Goal: Task Accomplishment & Management: Complete application form

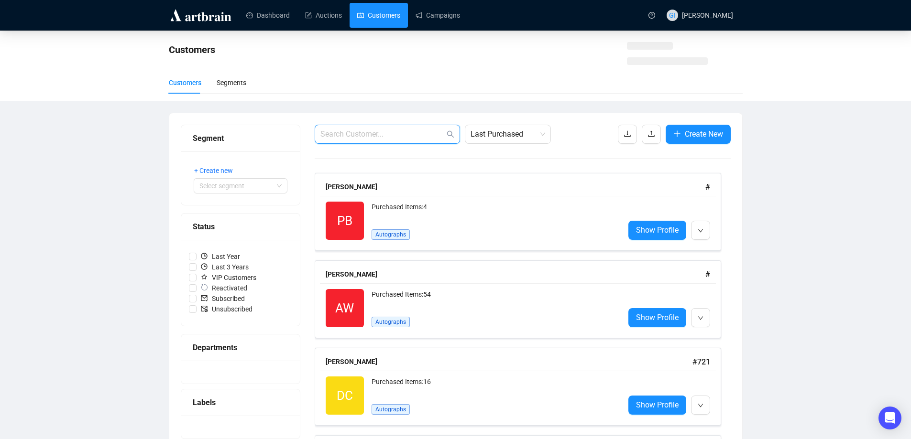
click at [397, 130] on input "text" at bounding box center [382, 134] width 124 height 11
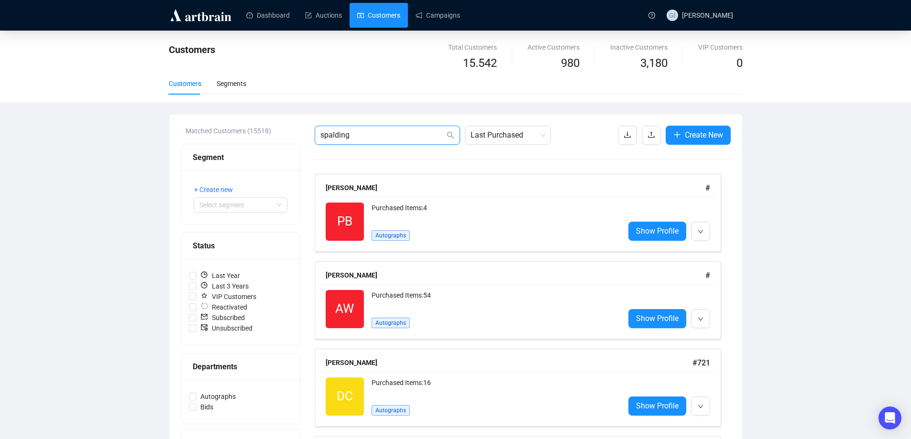
type input "spalding"
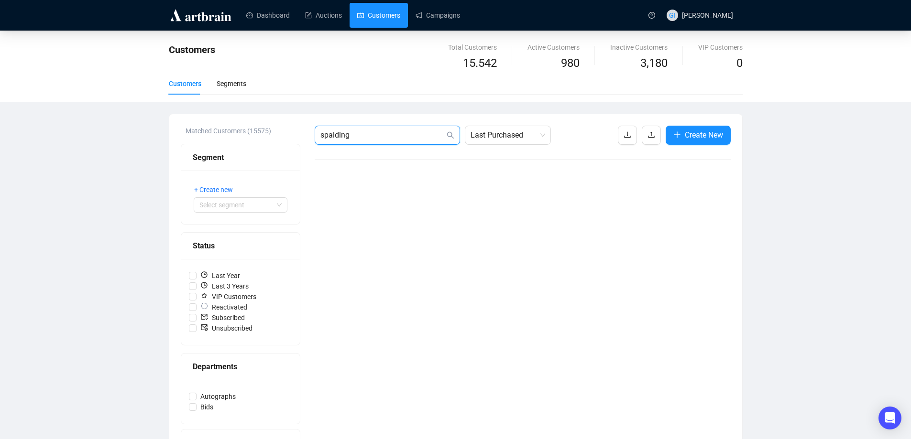
click at [385, 138] on input "spalding" at bounding box center [382, 135] width 124 height 11
click at [676, 135] on icon "plus" at bounding box center [677, 134] width 6 height 0
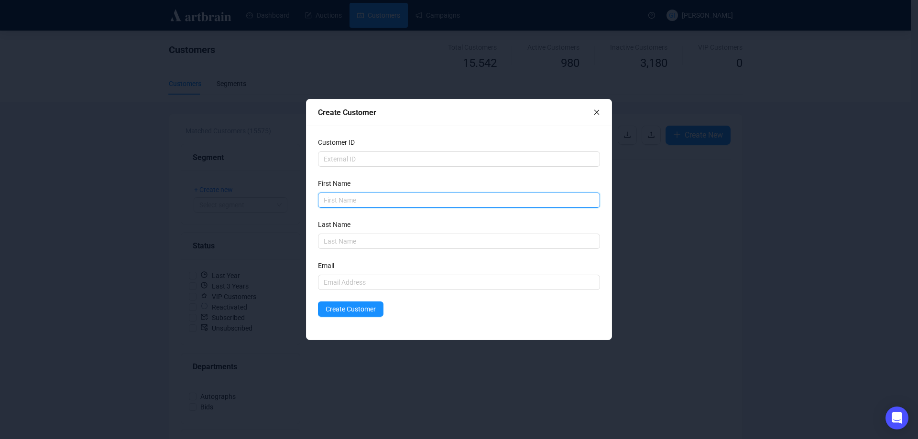
click at [419, 193] on input "text" at bounding box center [459, 200] width 282 height 15
type input "[PERSON_NAME]"
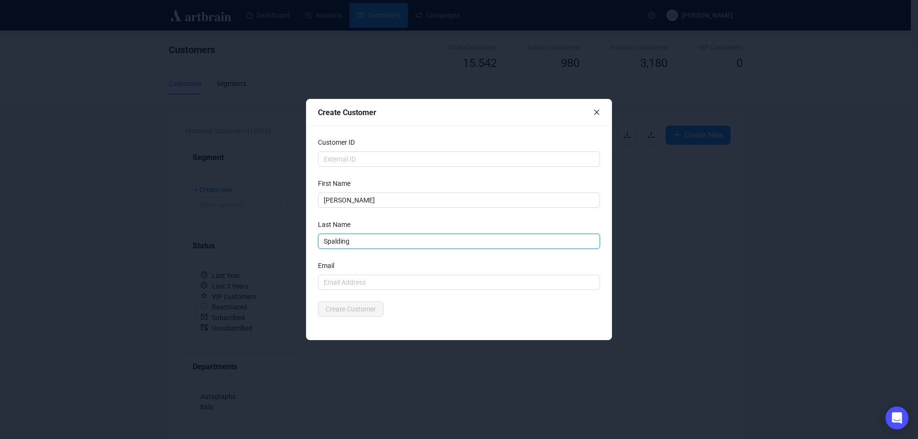
type input "Spalding"
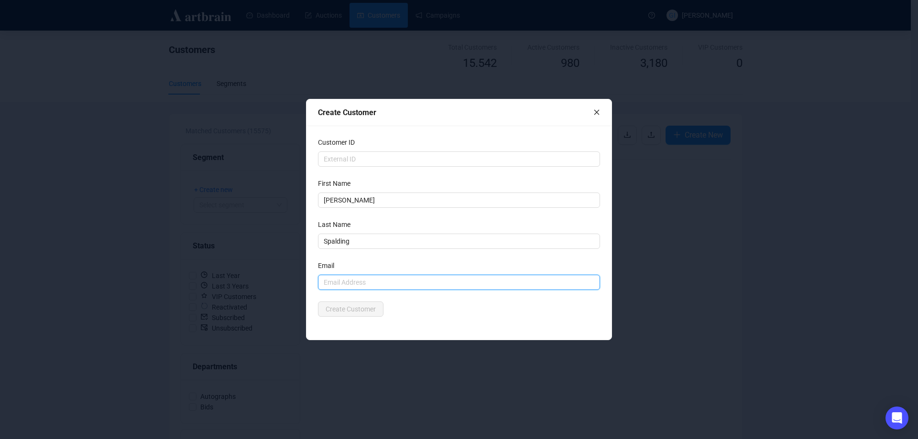
click at [363, 280] on input "text" at bounding box center [459, 282] width 282 height 15
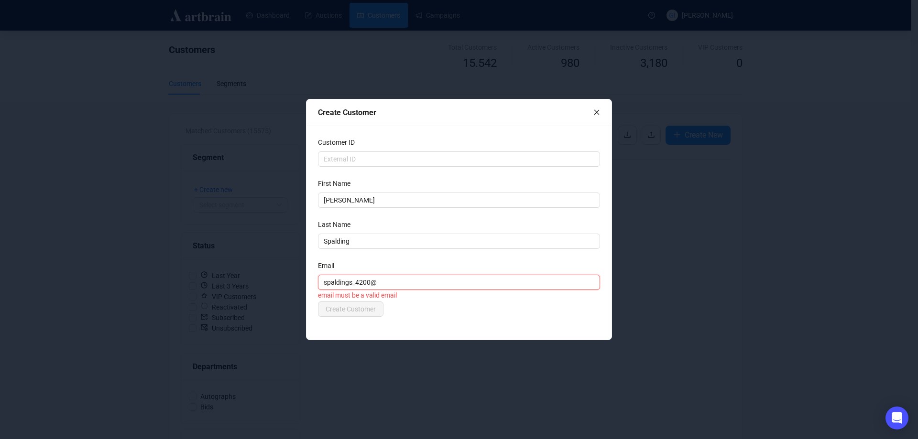
click at [454, 279] on input "spaldings_4200@" at bounding box center [459, 282] width 282 height 15
type input "[EMAIL_ADDRESS][DOMAIN_NAME]"
click at [516, 322] on div "Customer ID First Name [PERSON_NAME] Last Name [PERSON_NAME] Email [EMAIL_ADDRE…" at bounding box center [458, 233] width 305 height 214
click at [370, 306] on span "Create Customer" at bounding box center [351, 309] width 50 height 11
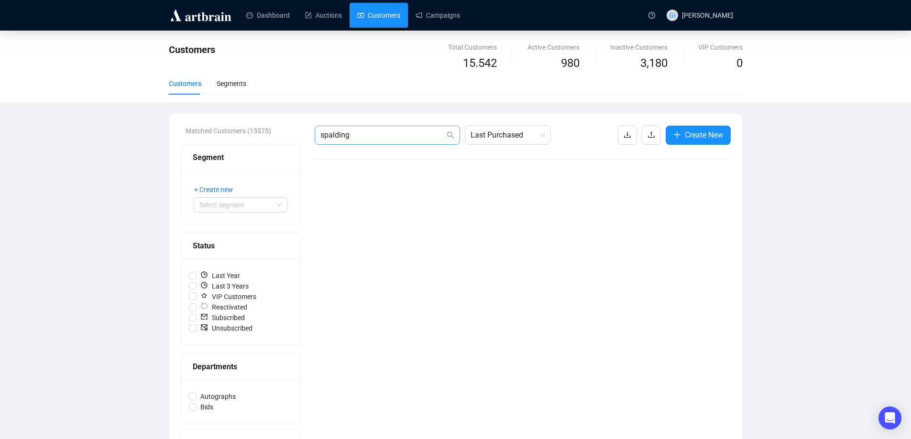
click at [371, 141] on span "spalding" at bounding box center [387, 135] width 145 height 19
click at [377, 138] on input "spalding" at bounding box center [382, 135] width 124 height 11
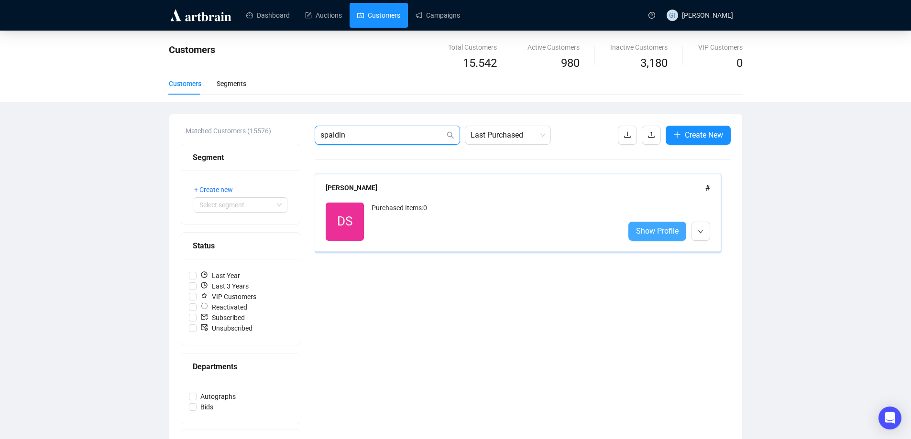
type input "spaldin"
click at [667, 236] on span "Show Profile" at bounding box center [657, 231] width 43 height 12
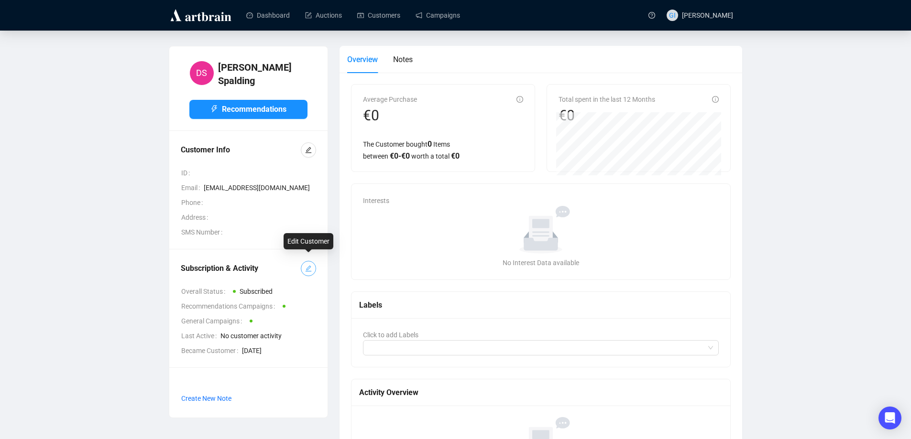
click at [307, 265] on icon "edit" at bounding box center [308, 268] width 7 height 7
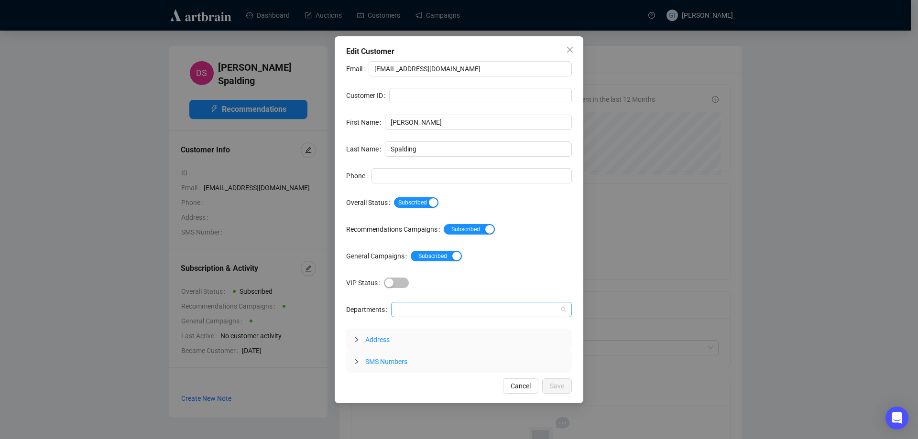
click at [401, 306] on div at bounding box center [476, 309] width 167 height 13
click at [415, 327] on div "Autographs" at bounding box center [481, 329] width 166 height 11
click at [561, 384] on span "Save" at bounding box center [557, 386] width 14 height 11
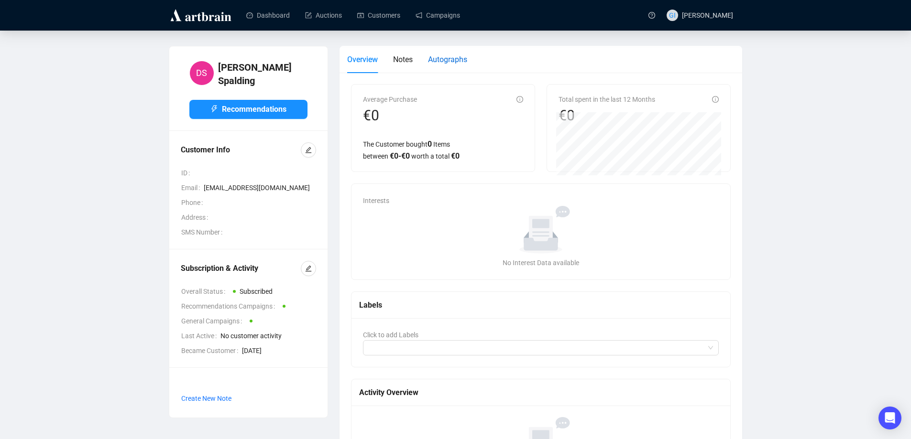
click at [436, 61] on span "Autographs" at bounding box center [447, 59] width 39 height 9
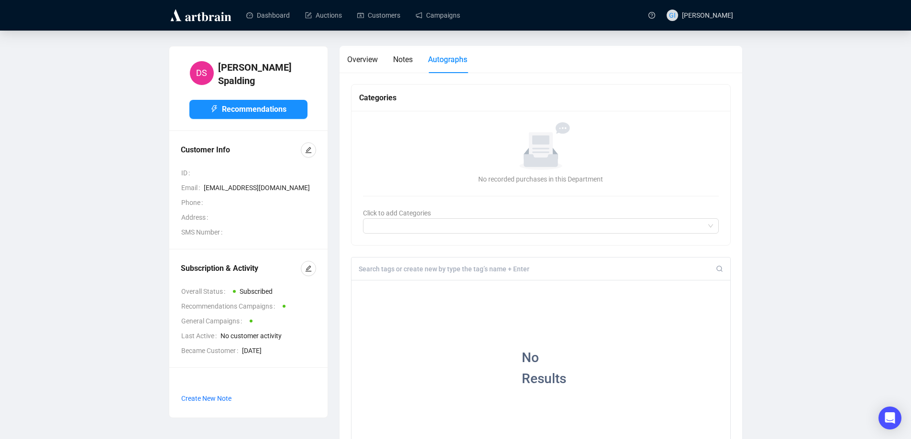
click at [387, 272] on input at bounding box center [538, 269] width 358 height 9
type input "[PERSON_NAME]"
click at [420, 285] on div "+" at bounding box center [423, 288] width 11 height 10
click at [397, 17] on link "Customers" at bounding box center [378, 15] width 43 height 25
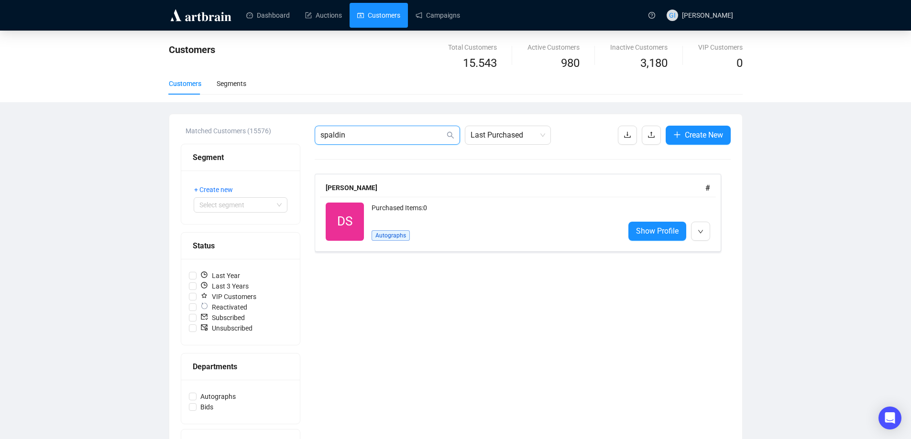
click at [382, 139] on input "spaldin" at bounding box center [382, 135] width 124 height 11
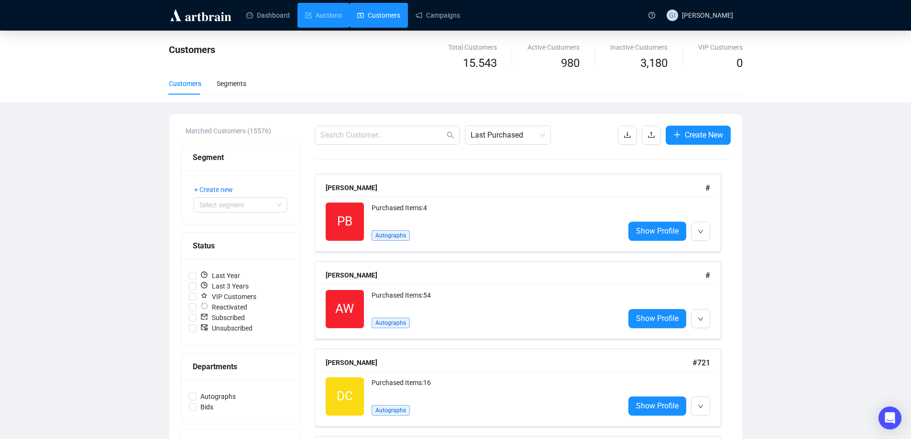
click at [278, 11] on link "Dashboard" at bounding box center [268, 15] width 44 height 25
